Goal: Information Seeking & Learning: Learn about a topic

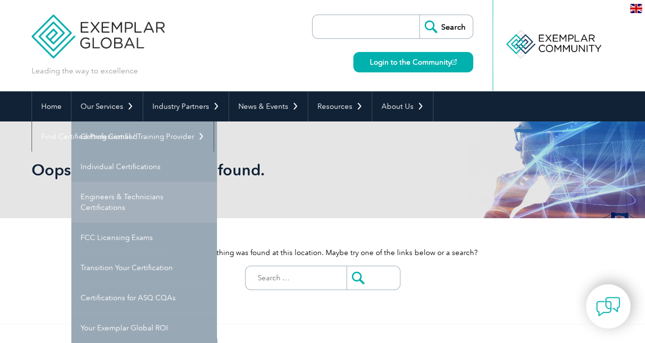
scroll to position [49, 0]
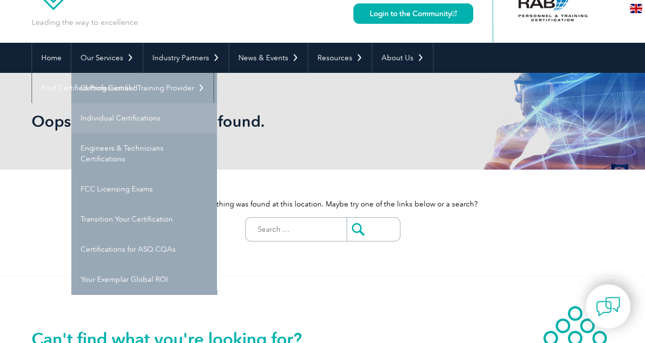
click at [126, 111] on link "Individual Certifications" at bounding box center [144, 118] width 146 height 30
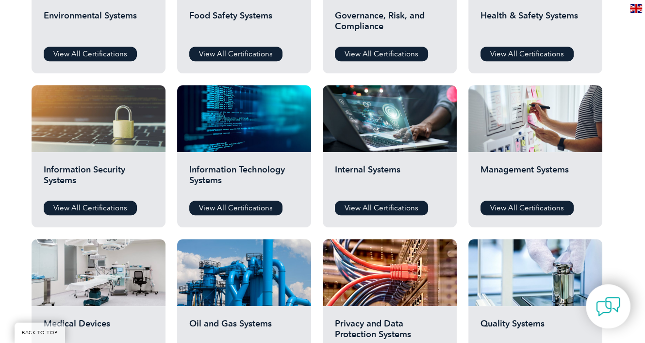
scroll to position [388, 0]
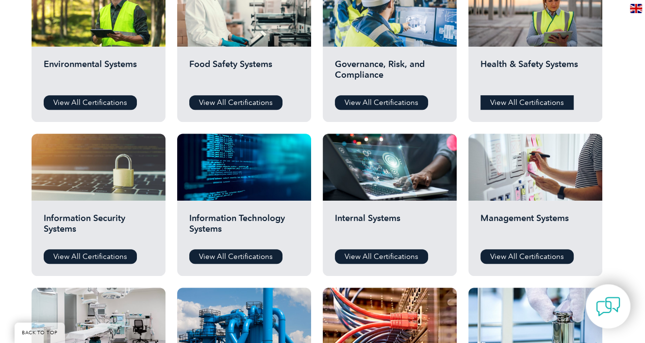
click at [513, 95] on link "View All Certifications" at bounding box center [527, 102] width 93 height 15
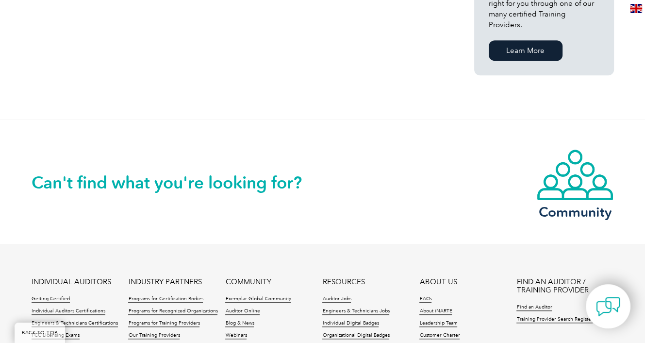
scroll to position [874, 0]
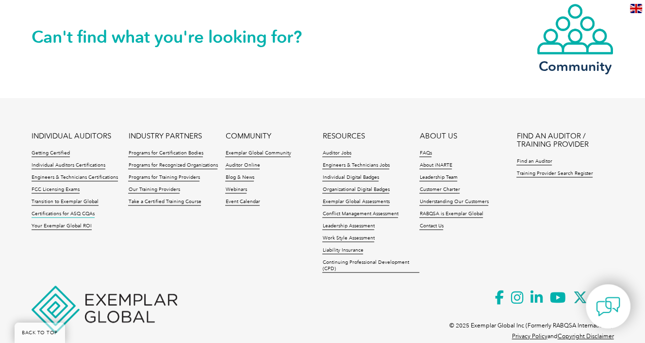
click at [79, 211] on link "Certifications for ASQ CQAs" at bounding box center [63, 214] width 63 height 7
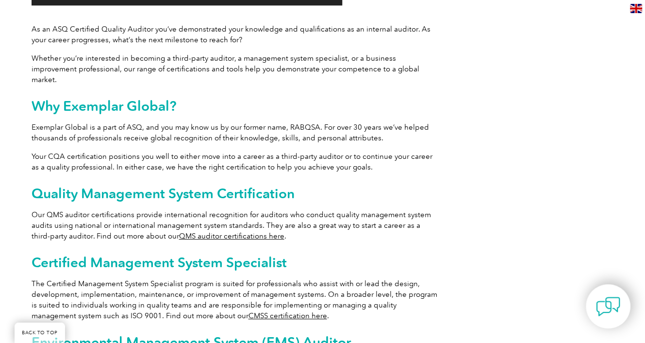
scroll to position [485, 0]
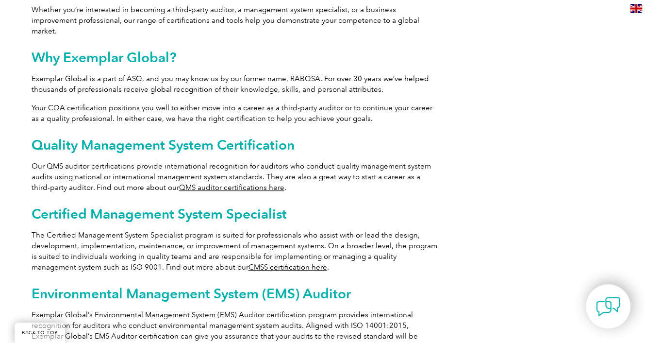
click at [199, 183] on link "QMS auditor certifications here" at bounding box center [231, 187] width 105 height 9
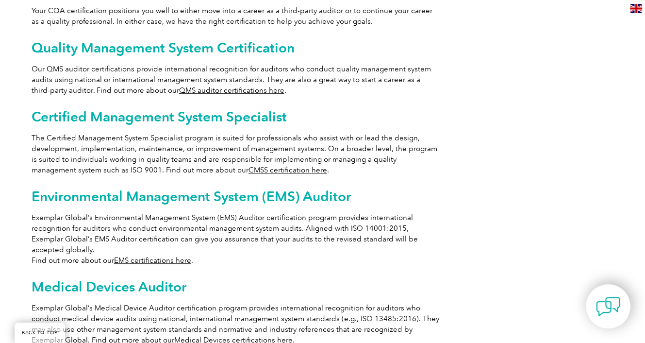
scroll to position [631, 0]
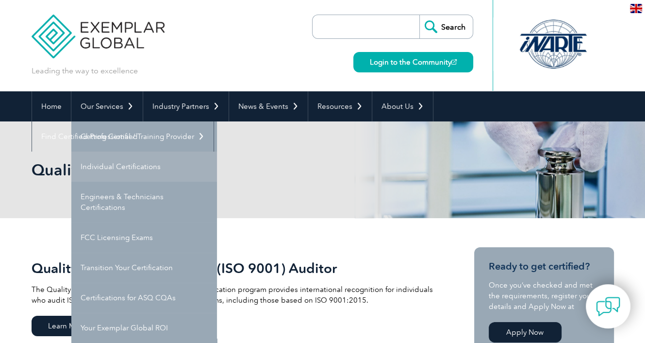
click at [114, 166] on link "Individual Certifications" at bounding box center [144, 166] width 146 height 30
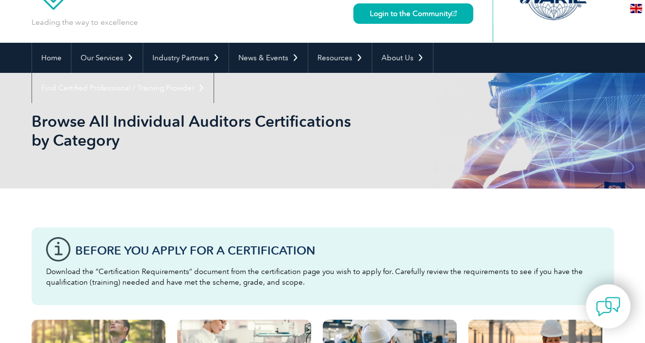
scroll to position [243, 0]
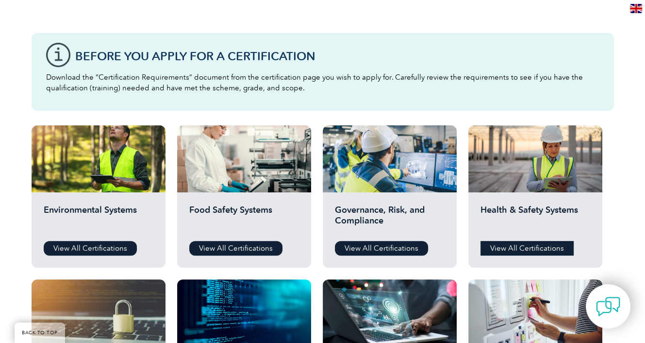
click at [519, 245] on link "View All Certifications" at bounding box center [527, 248] width 93 height 15
